Goal: Information Seeking & Learning: Learn about a topic

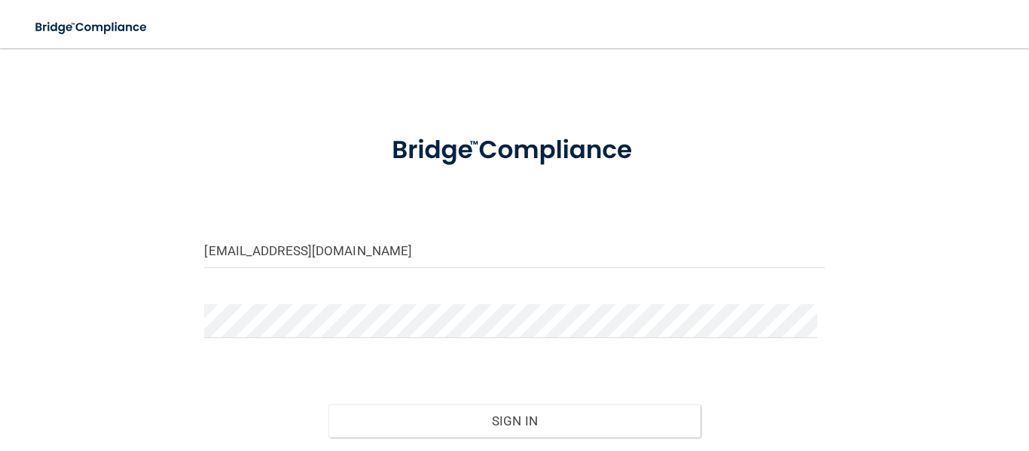
scroll to position [105, 0]
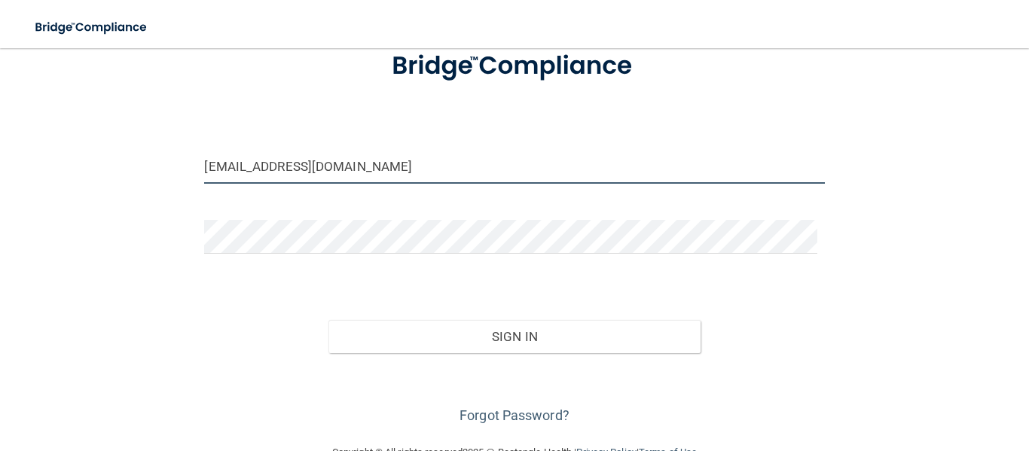
drag, startPoint x: 382, startPoint y: 160, endPoint x: 0, endPoint y: 256, distance: 393.6
click at [0, 256] on main "[EMAIL_ADDRESS][DOMAIN_NAME] Invalid email/password. You don't have permission …" at bounding box center [514, 249] width 1029 height 403
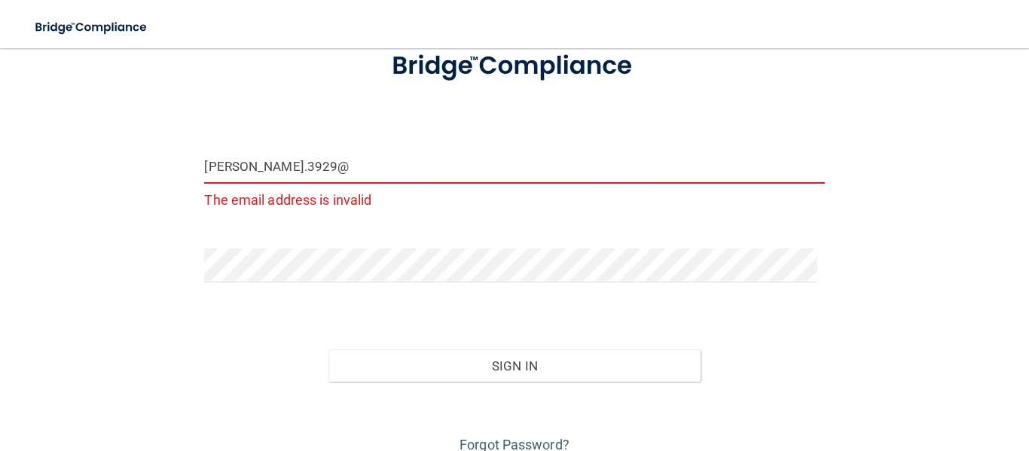
type input "[PERSON_NAME][EMAIL_ADDRESS][DOMAIN_NAME]"
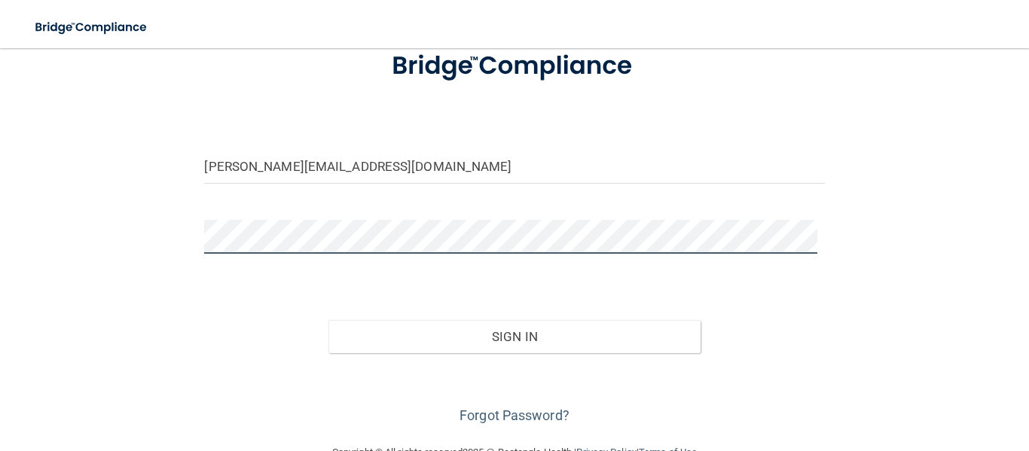
click at [0, 297] on main "[PERSON_NAME][EMAIL_ADDRESS][DOMAIN_NAME] Invalid email/password. You don't hav…" at bounding box center [514, 249] width 1029 height 403
click at [328, 320] on button "Sign In" at bounding box center [514, 336] width 372 height 33
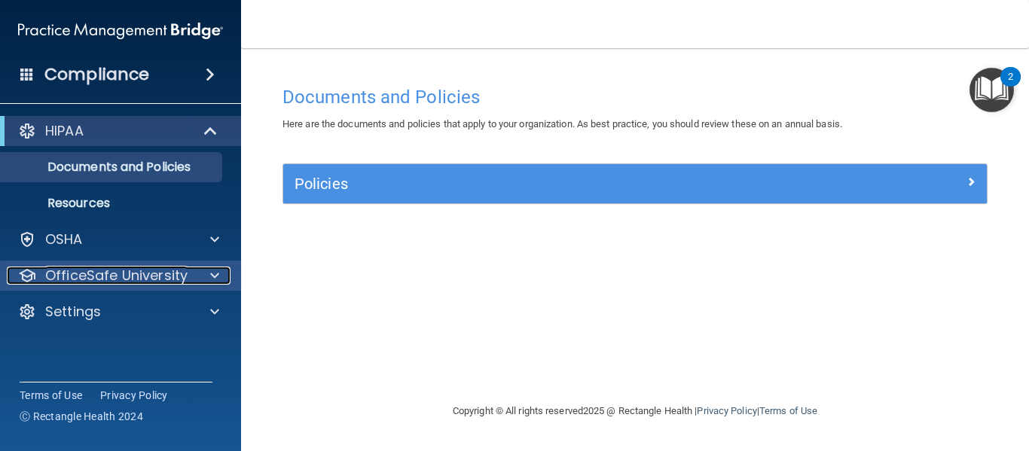
click at [221, 276] on div at bounding box center [213, 276] width 38 height 18
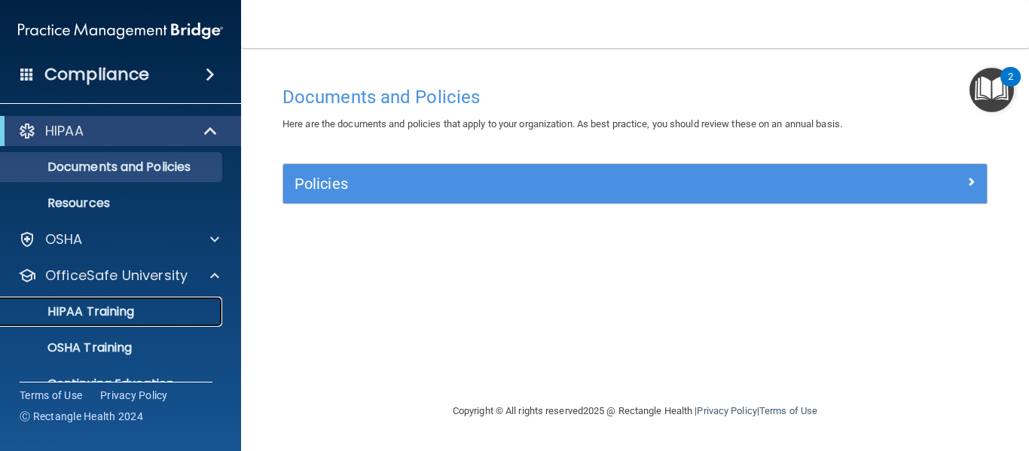
click at [149, 314] on div "HIPAA Training" at bounding box center [113, 311] width 206 height 15
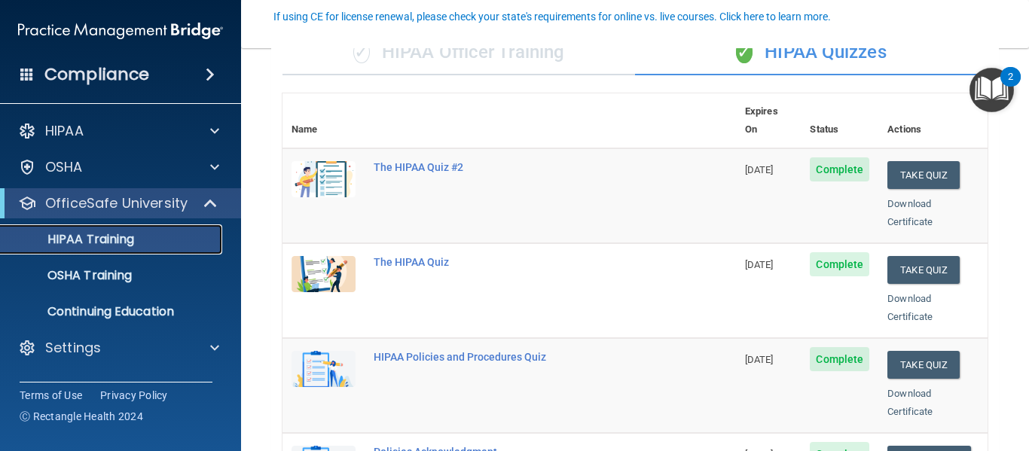
scroll to position [137, 0]
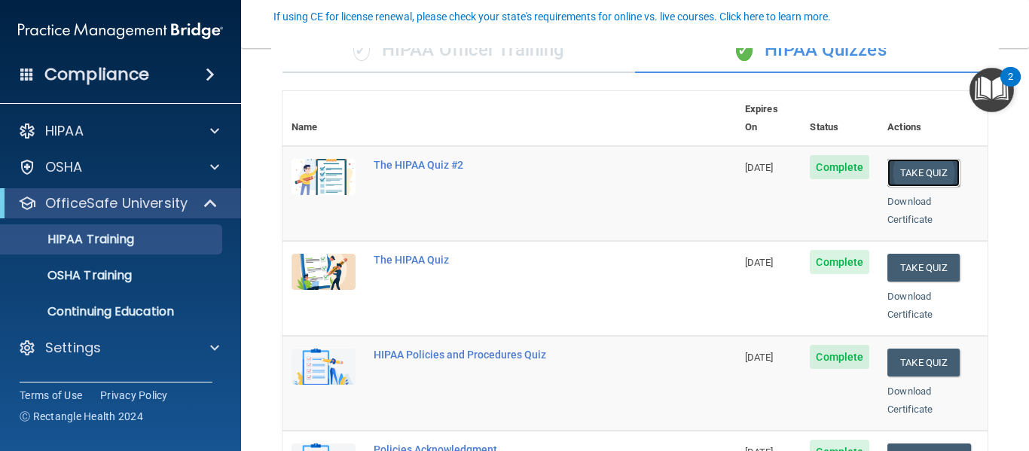
click at [905, 159] on button "Take Quiz" at bounding box center [923, 173] width 72 height 28
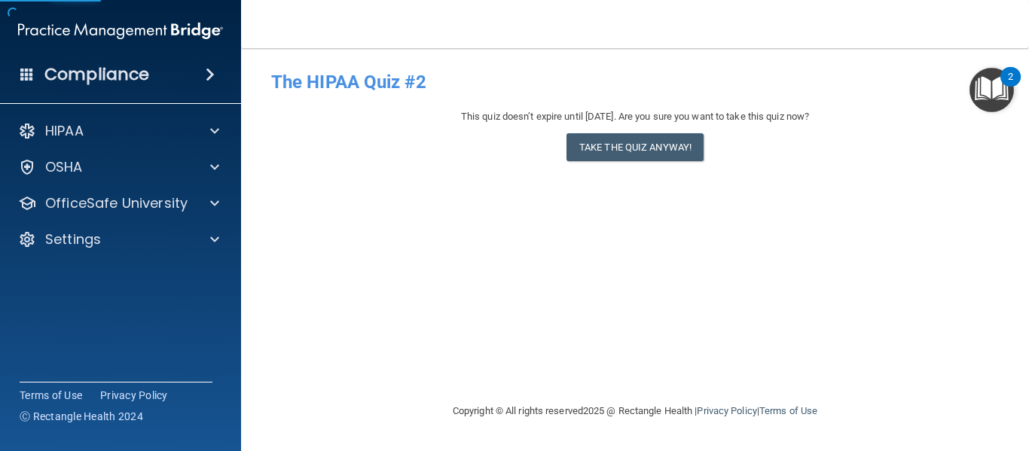
drag, startPoint x: 1021, startPoint y: 147, endPoint x: 1028, endPoint y: 249, distance: 102.7
click at [1028, 249] on main "- The HIPAA Quiz #2 This quiz doesn’t expire until [DATE]. Are you sure you wan…" at bounding box center [635, 249] width 788 height 403
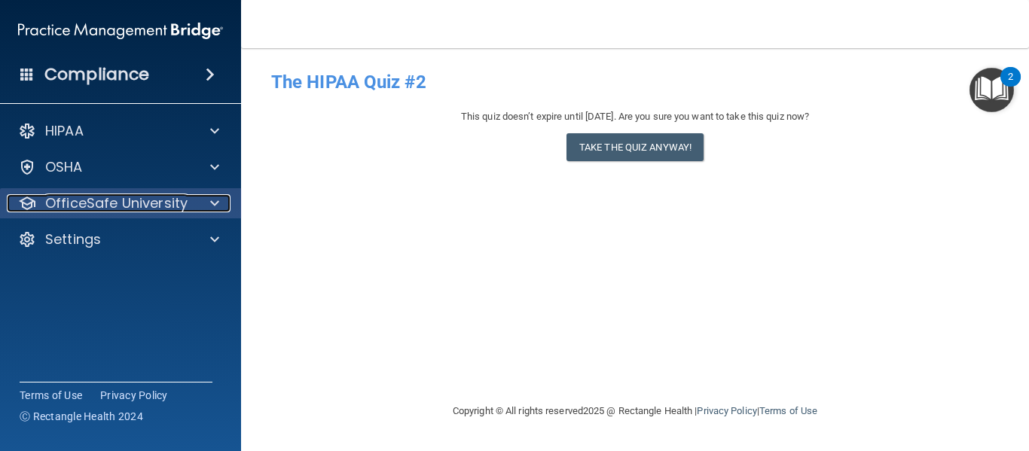
click at [138, 200] on p "OfficeSafe University" at bounding box center [116, 203] width 142 height 18
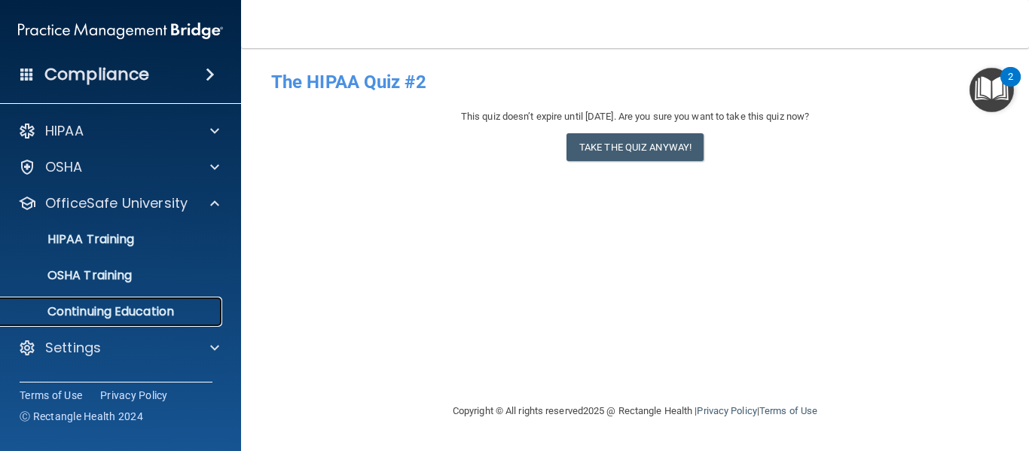
click at [99, 307] on p "Continuing Education" at bounding box center [113, 311] width 206 height 15
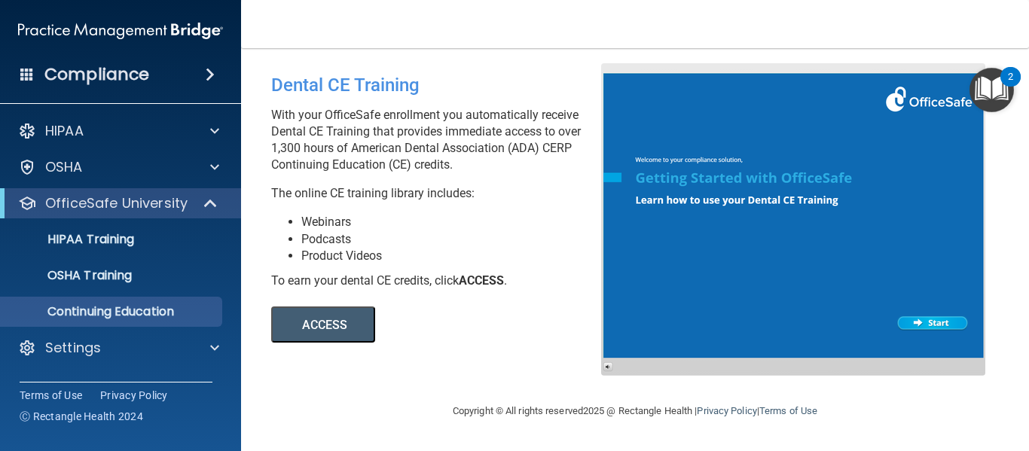
click at [346, 324] on button "ACCESS" at bounding box center [323, 325] width 104 height 36
